Goal: Find specific page/section: Find specific page/section

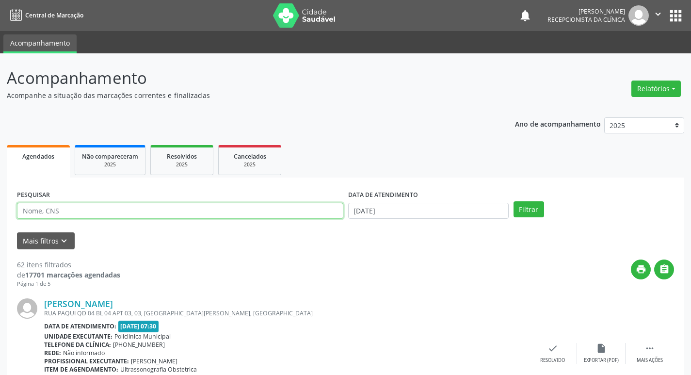
click at [77, 215] on input "text" at bounding box center [180, 211] width 326 height 16
click at [514, 201] on button "Filtrar" at bounding box center [529, 209] width 31 height 16
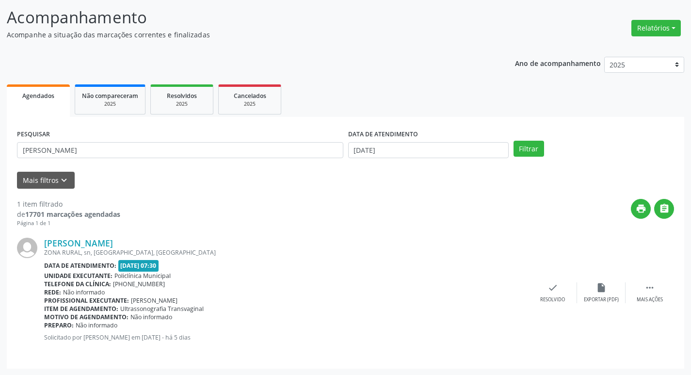
scroll to position [61, 0]
click at [651, 289] on icon "" at bounding box center [650, 287] width 11 height 11
click at [507, 299] on div "Imprimir" at bounding box center [504, 299] width 22 height 7
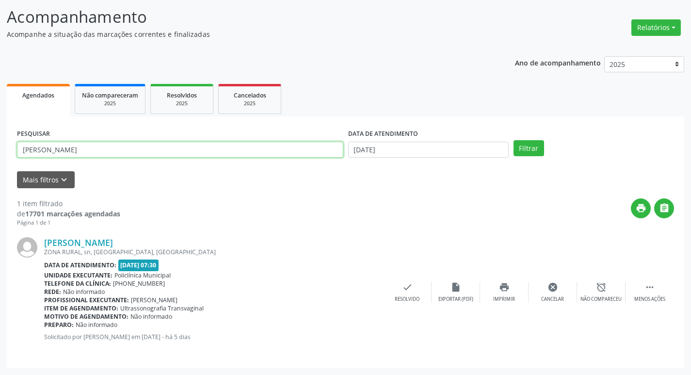
click at [80, 153] on input "[PERSON_NAME]" at bounding box center [180, 150] width 326 height 16
click at [514, 140] on button "Filtrar" at bounding box center [529, 148] width 31 height 16
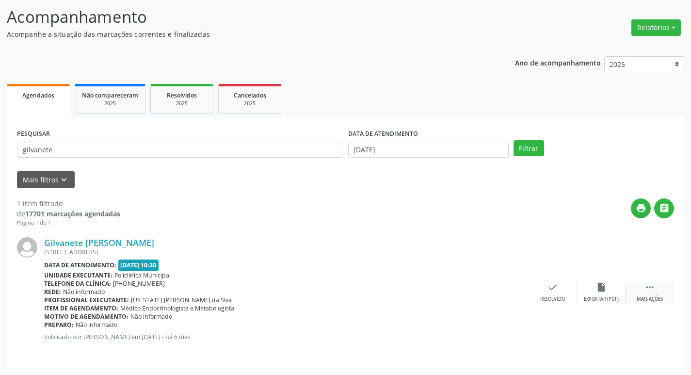
click at [656, 287] on div " Mais ações" at bounding box center [650, 292] width 49 height 21
click at [509, 293] on icon "print" at bounding box center [504, 287] width 11 height 11
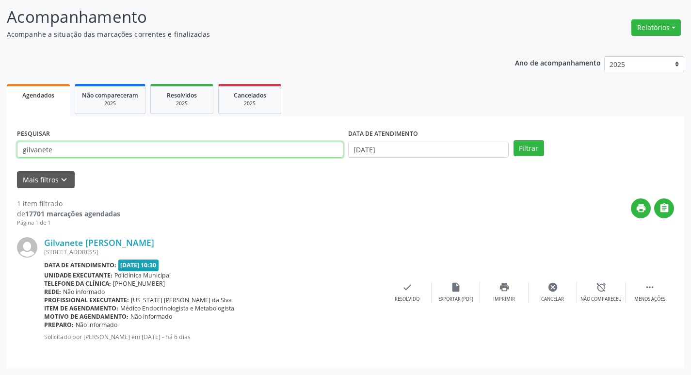
click at [142, 149] on input "gilvanete" at bounding box center [180, 150] width 326 height 16
click at [141, 149] on input "gilvanete" at bounding box center [180, 150] width 326 height 16
type input "i"
type input "s"
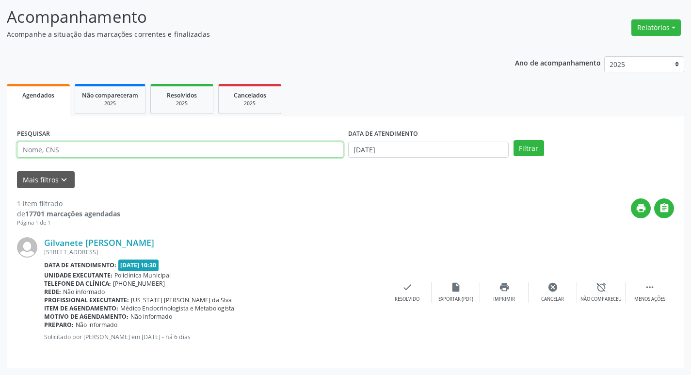
click at [159, 154] on input "text" at bounding box center [180, 150] width 326 height 16
